Goal: Use online tool/utility: Utilize a website feature to perform a specific function

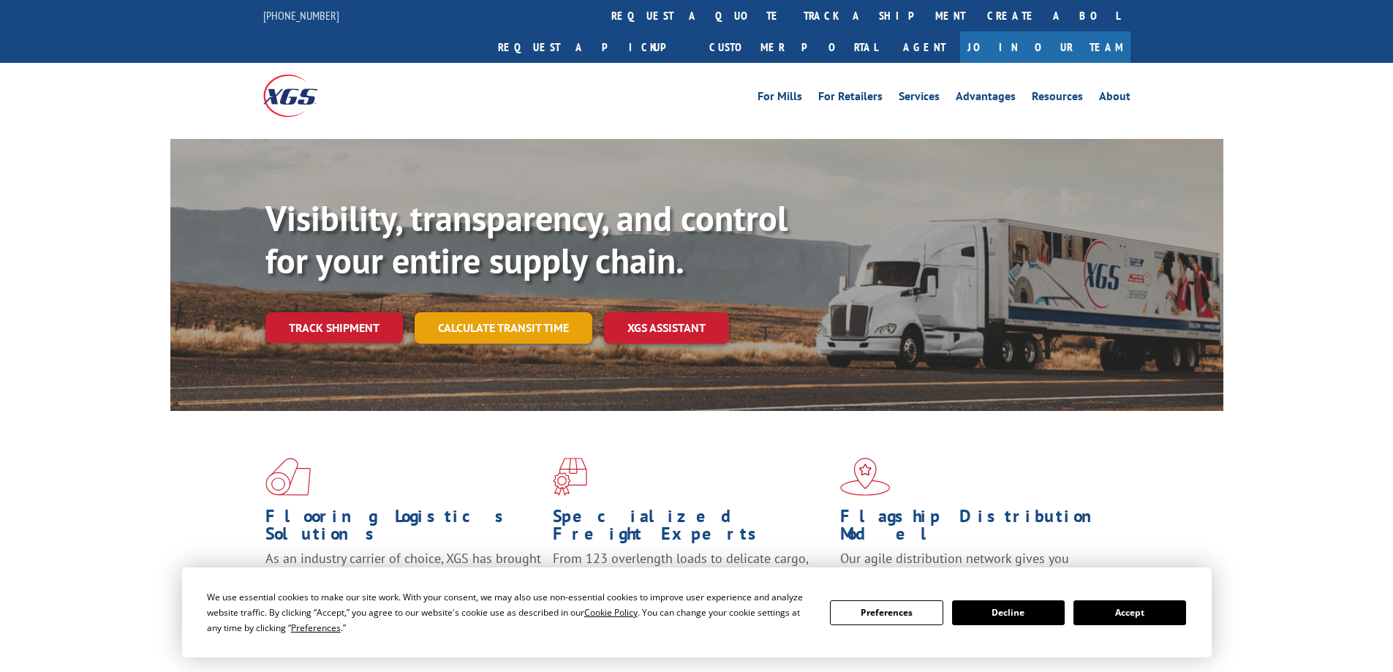
click at [509, 312] on link "Calculate transit time" at bounding box center [504, 327] width 178 height 31
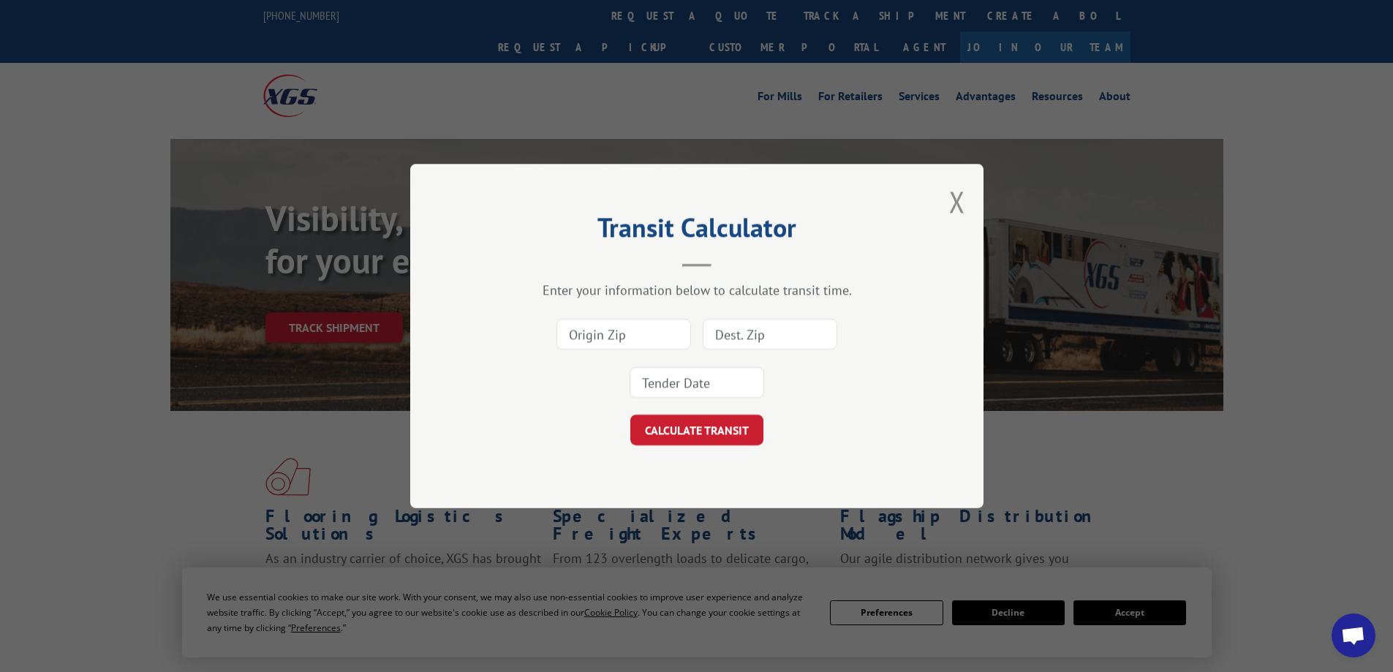
click at [615, 338] on input at bounding box center [624, 334] width 135 height 31
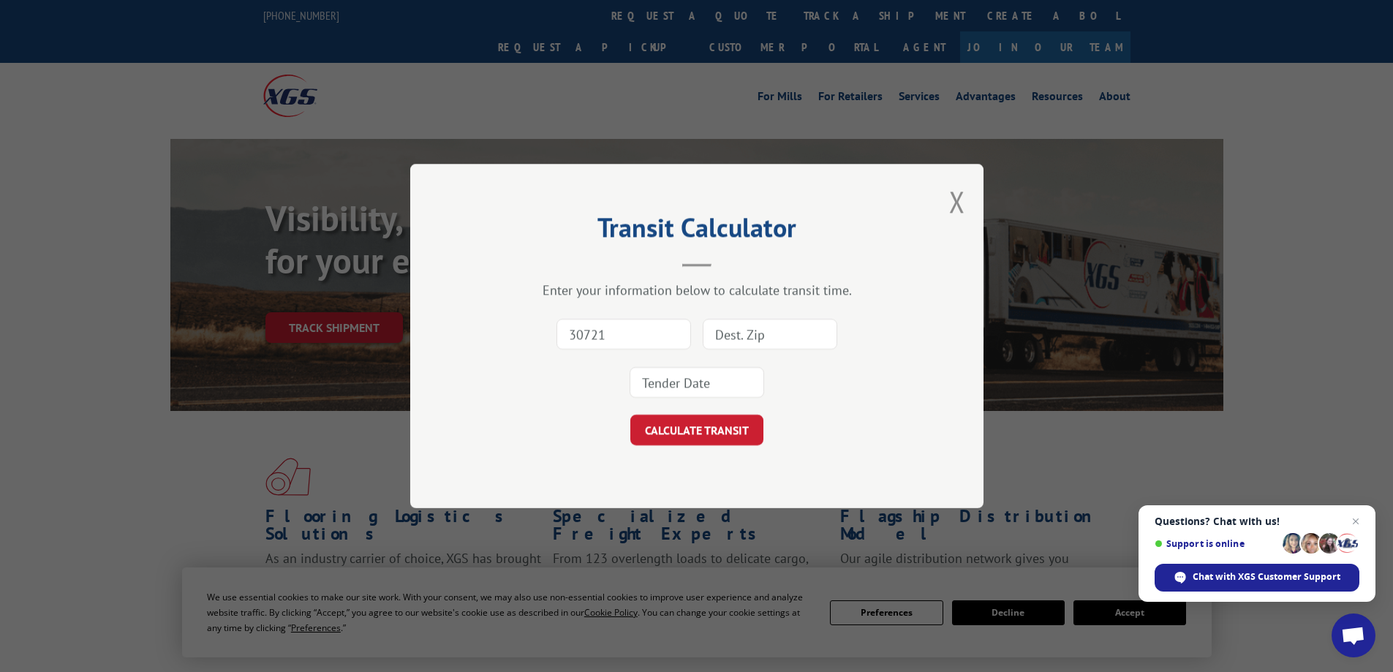
type input "30721"
click at [750, 338] on input at bounding box center [770, 334] width 135 height 31
type input "53134"
drag, startPoint x: 711, startPoint y: 375, endPoint x: 704, endPoint y: 372, distance: 8.2
click at [704, 372] on input at bounding box center [697, 382] width 135 height 31
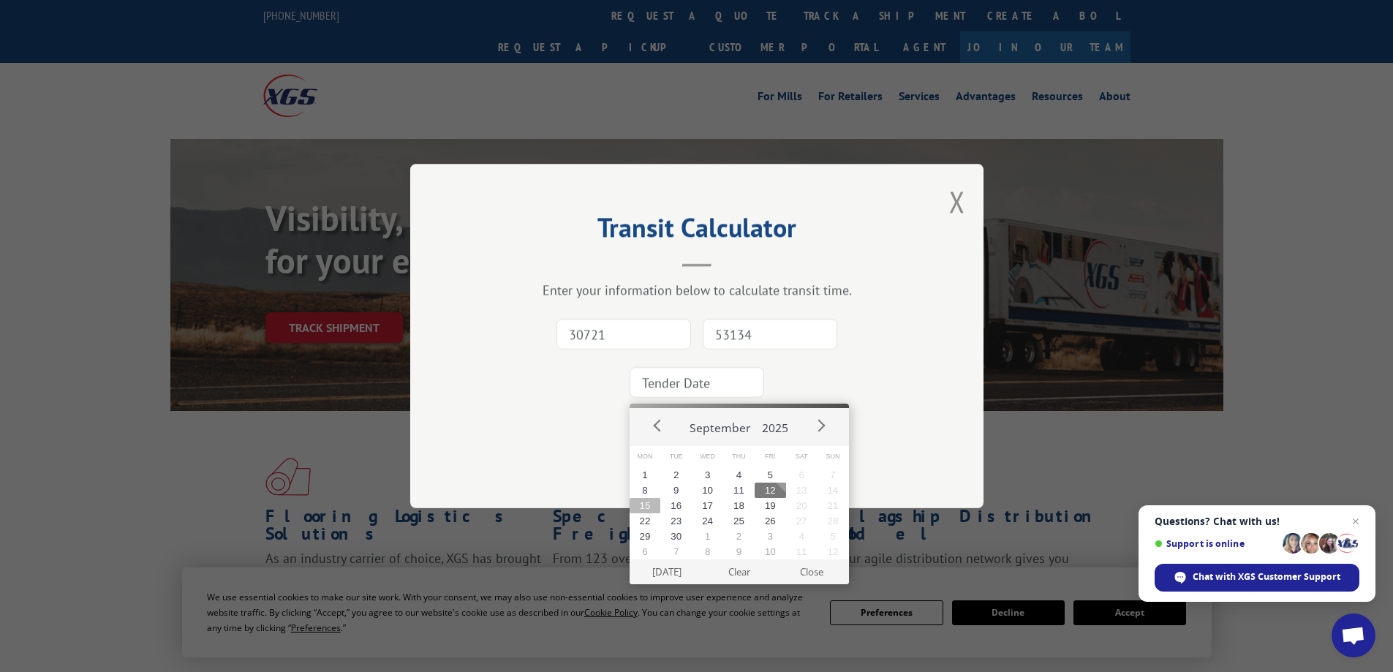
click at [646, 500] on button "15" at bounding box center [645, 505] width 31 height 15
type input "[DATE]"
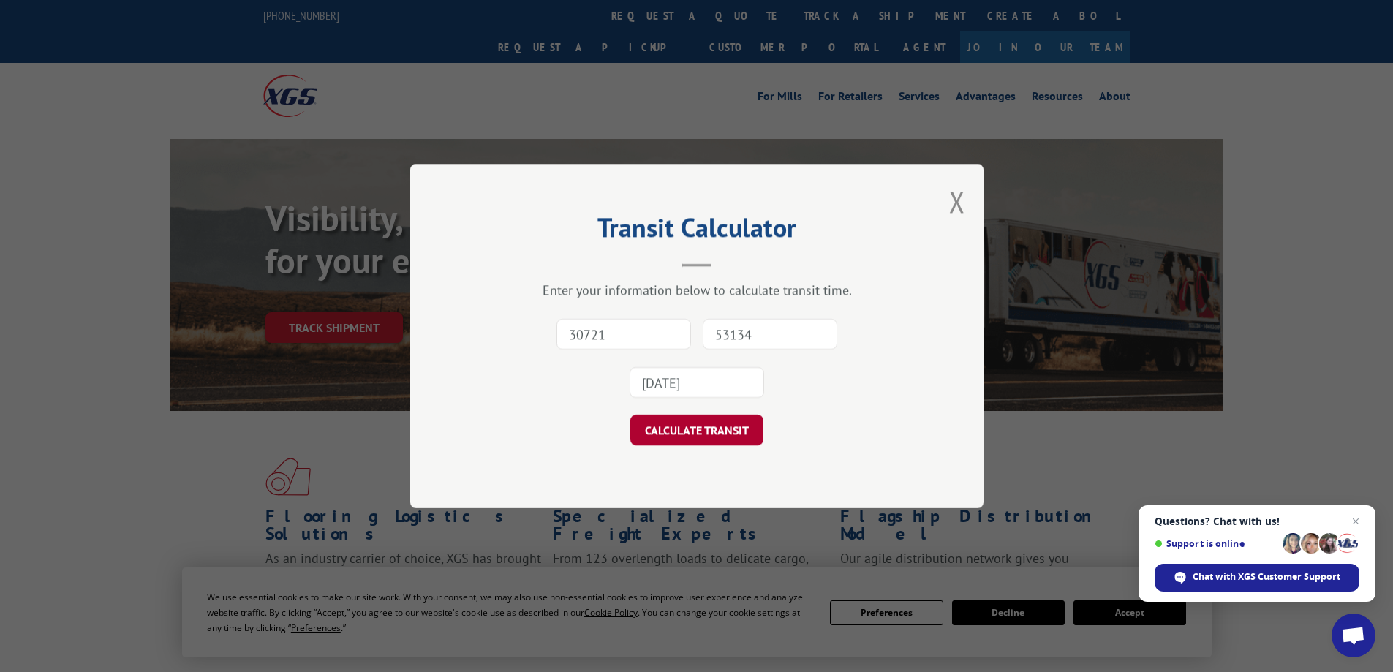
click at [682, 427] on button "CALCULATE TRANSIT" at bounding box center [696, 430] width 133 height 31
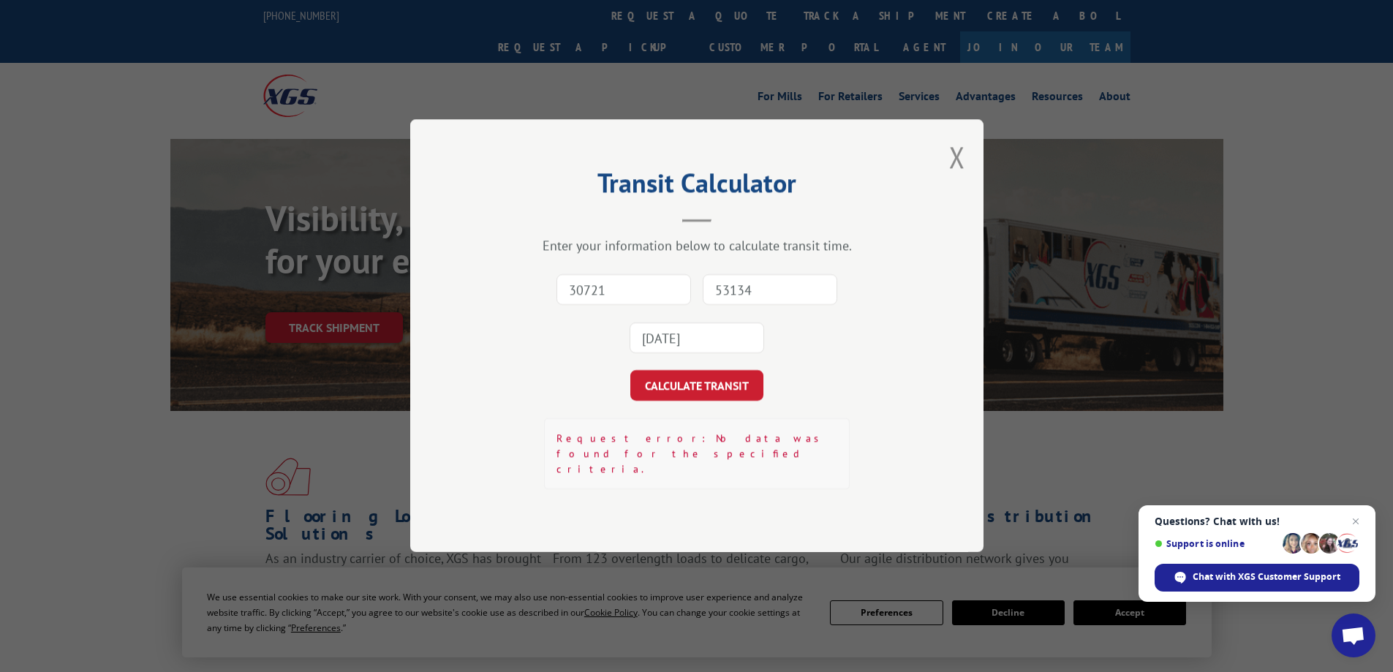
click at [637, 300] on input "30721" at bounding box center [624, 290] width 135 height 31
type input "30721"
click at [736, 298] on input "53134" at bounding box center [770, 290] width 135 height 31
type input "53154"
click at [698, 347] on input "[DATE]" at bounding box center [697, 338] width 135 height 31
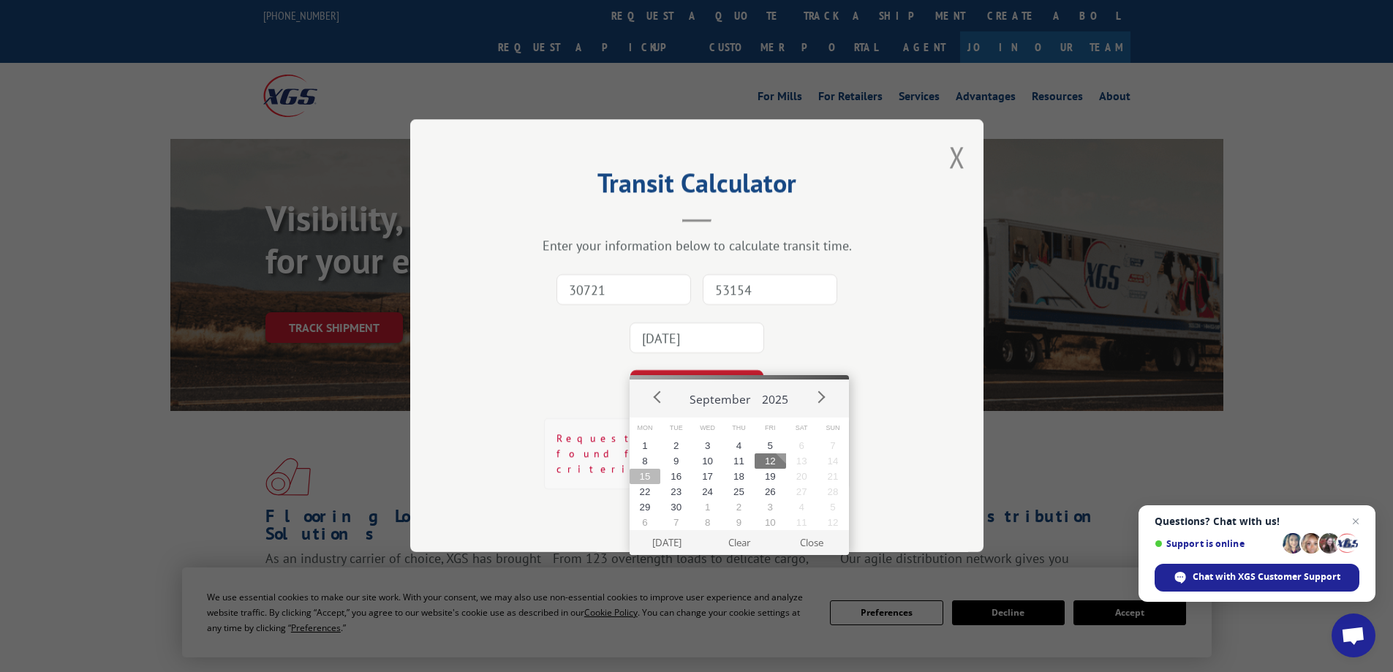
click at [644, 475] on button "15" at bounding box center [645, 476] width 31 height 15
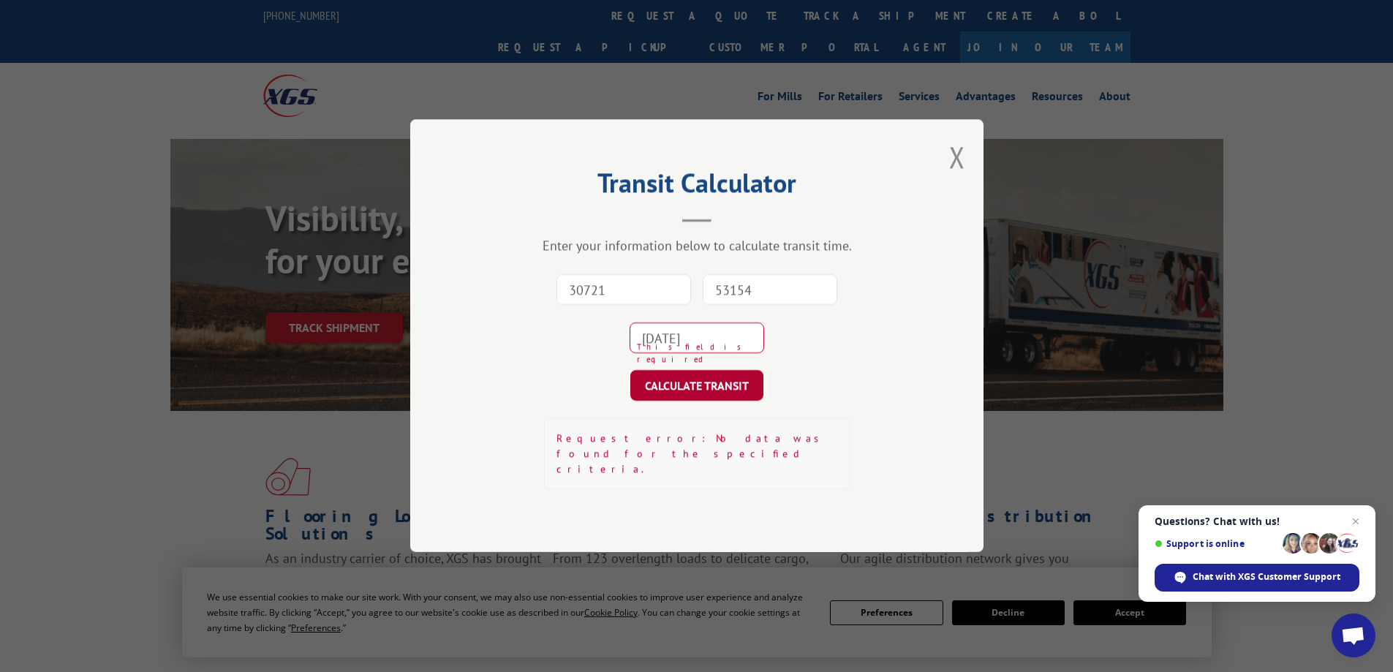
click at [672, 400] on button "CALCULATE TRANSIT" at bounding box center [696, 386] width 133 height 31
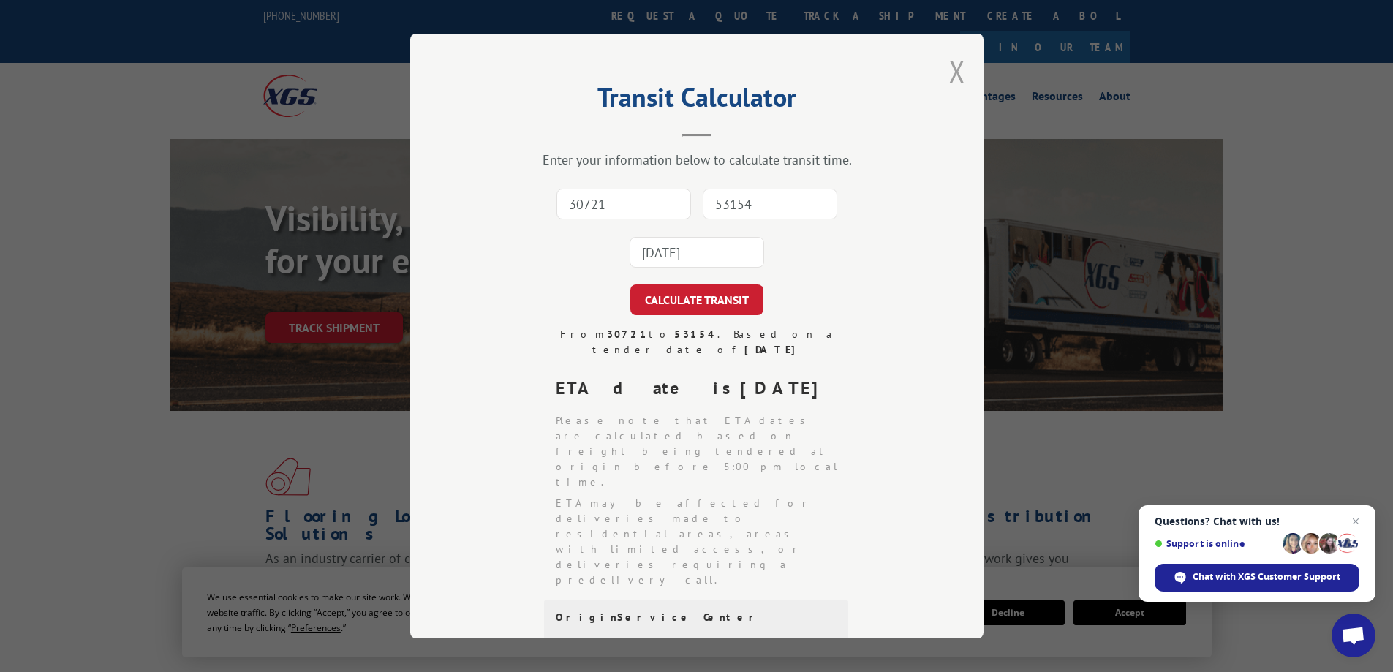
click at [953, 73] on button "Close modal" at bounding box center [957, 71] width 16 height 39
